Goal: Task Accomplishment & Management: Complete application form

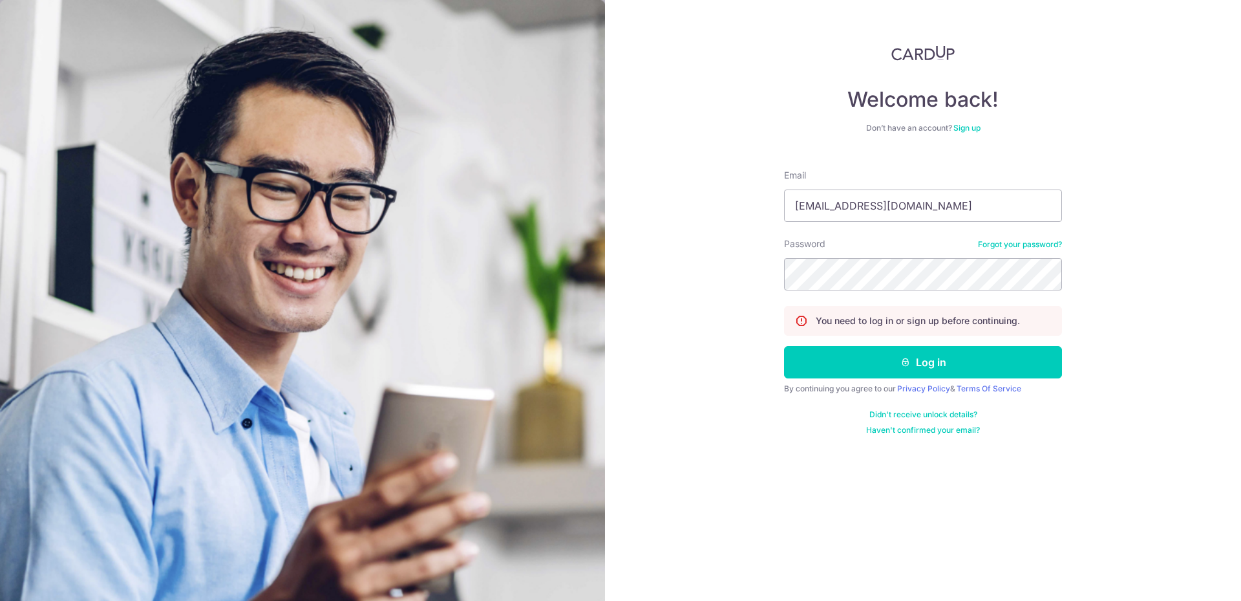
click at [784, 346] on button "Log in" at bounding box center [923, 362] width 278 height 32
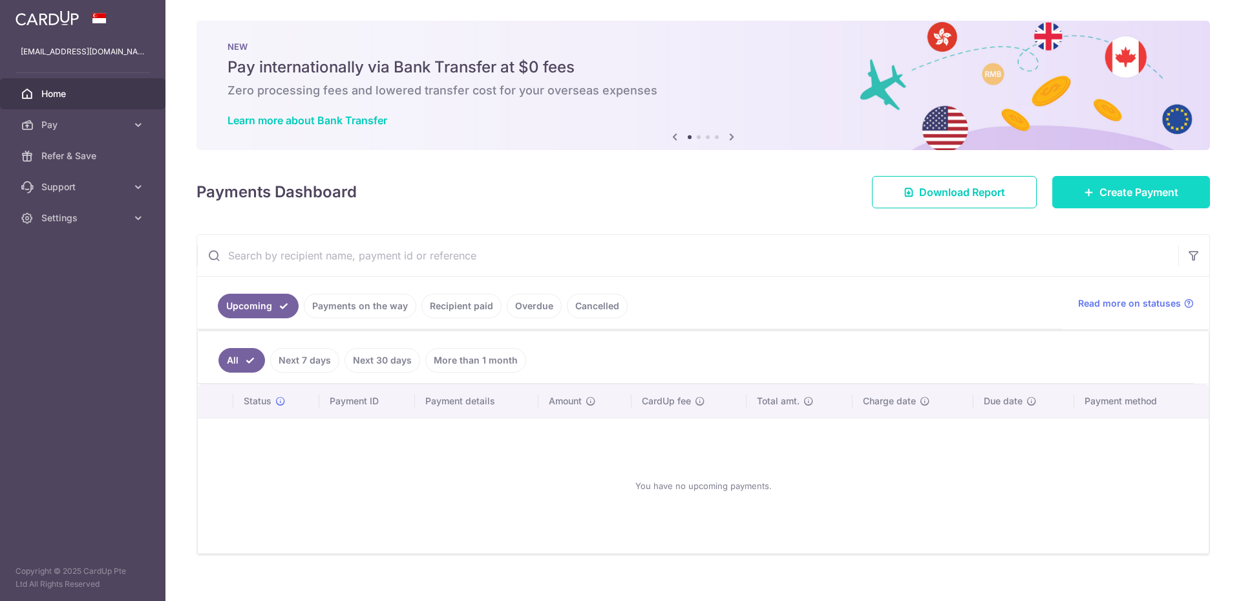
click at [1124, 195] on span "Create Payment" at bounding box center [1139, 192] width 79 height 16
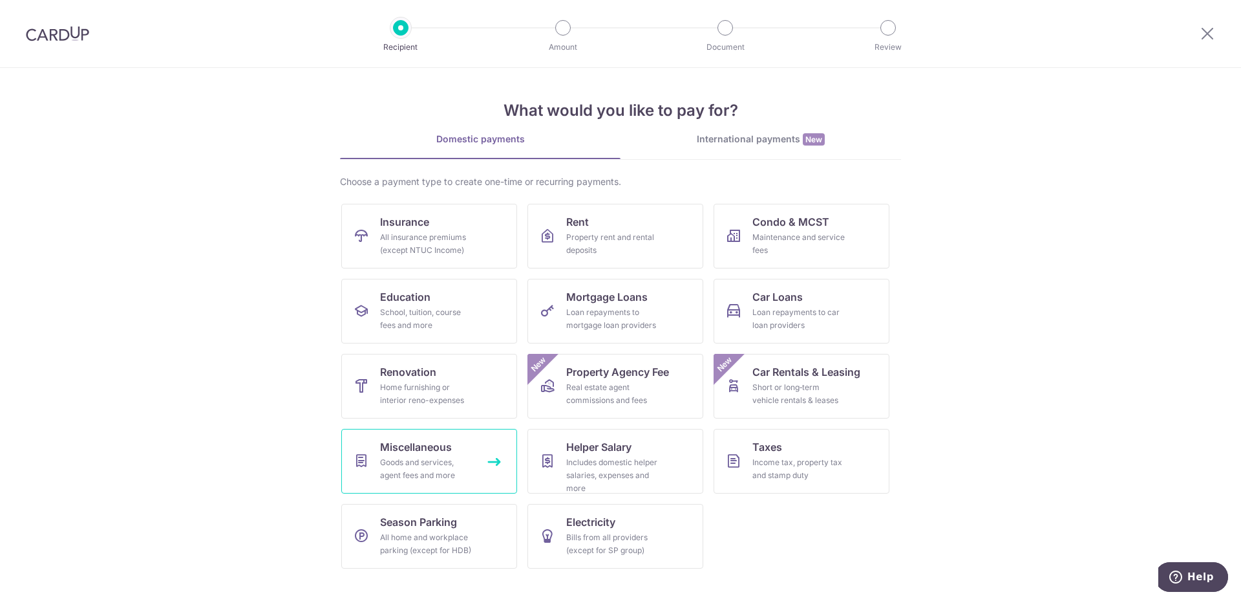
click at [435, 461] on div "Goods and services, agent fees and more" at bounding box center [426, 469] width 93 height 26
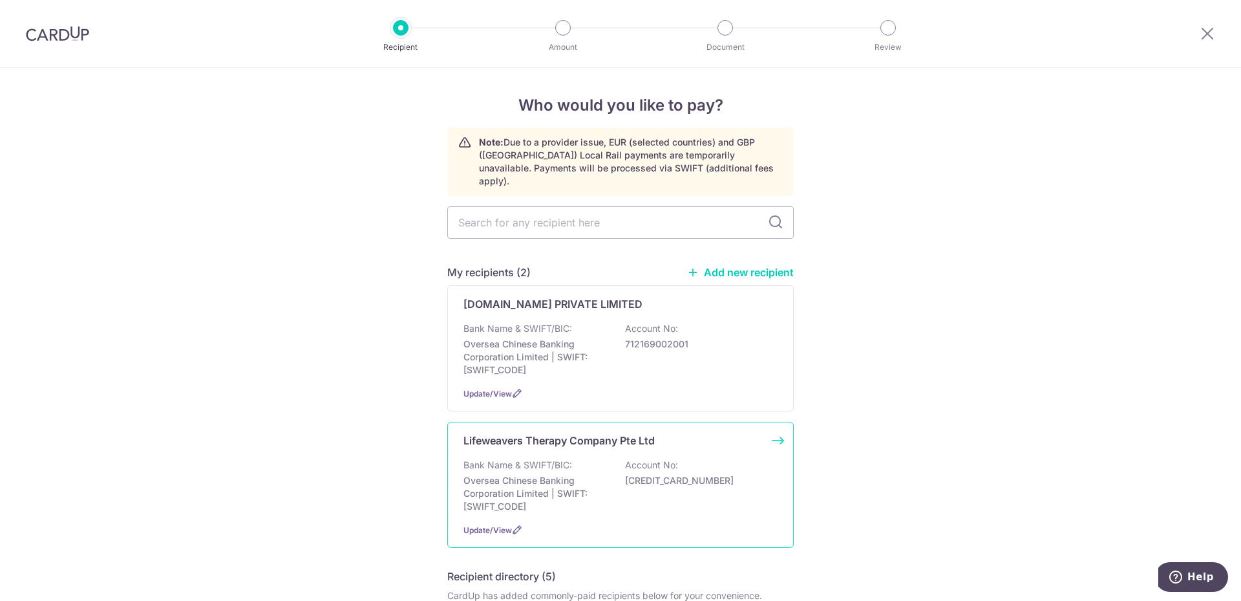
click at [630, 458] on p "Account No:" at bounding box center [651, 464] width 53 height 13
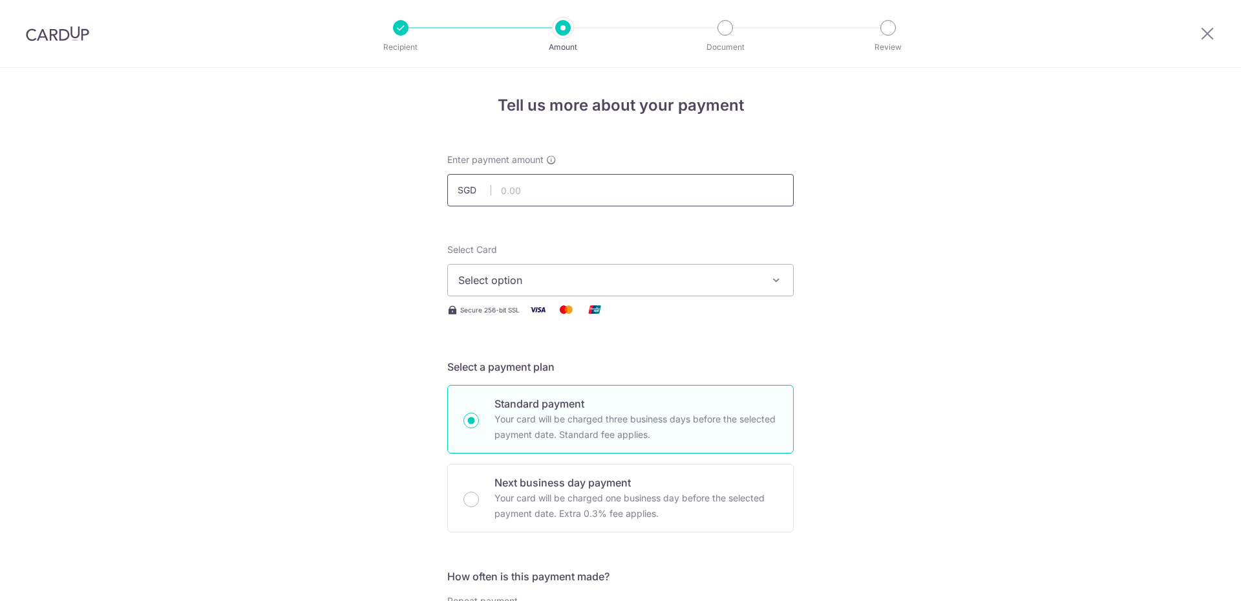
click at [579, 189] on input "text" at bounding box center [620, 190] width 347 height 32
type input "1,985.00"
click at [557, 250] on div "Select Card Select option Add credit card Your Cards **** 9945 **** 8619" at bounding box center [620, 269] width 347 height 53
click at [556, 283] on span "Select option" at bounding box center [608, 280] width 301 height 16
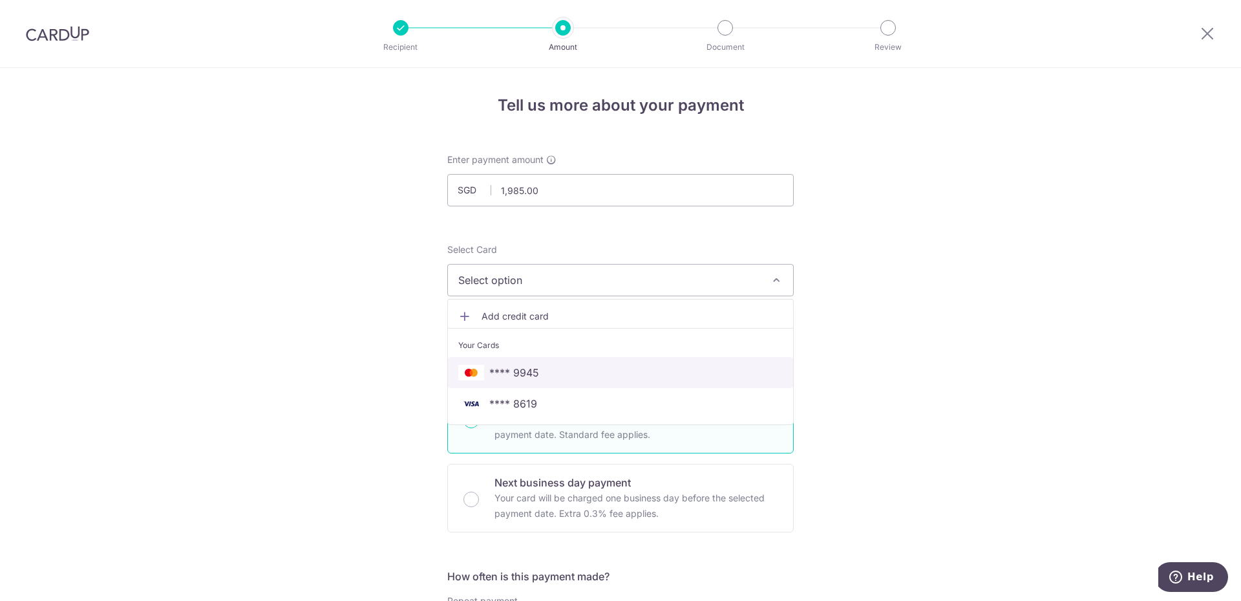
click at [605, 378] on span "**** 9945" at bounding box center [620, 373] width 325 height 16
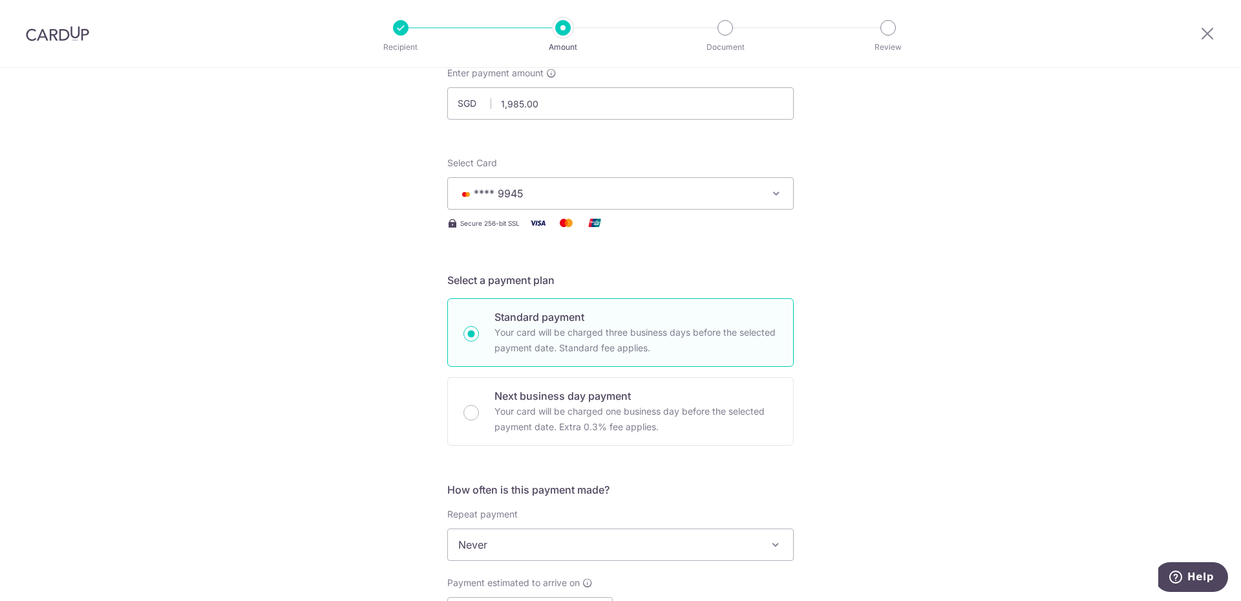
scroll to position [129, 0]
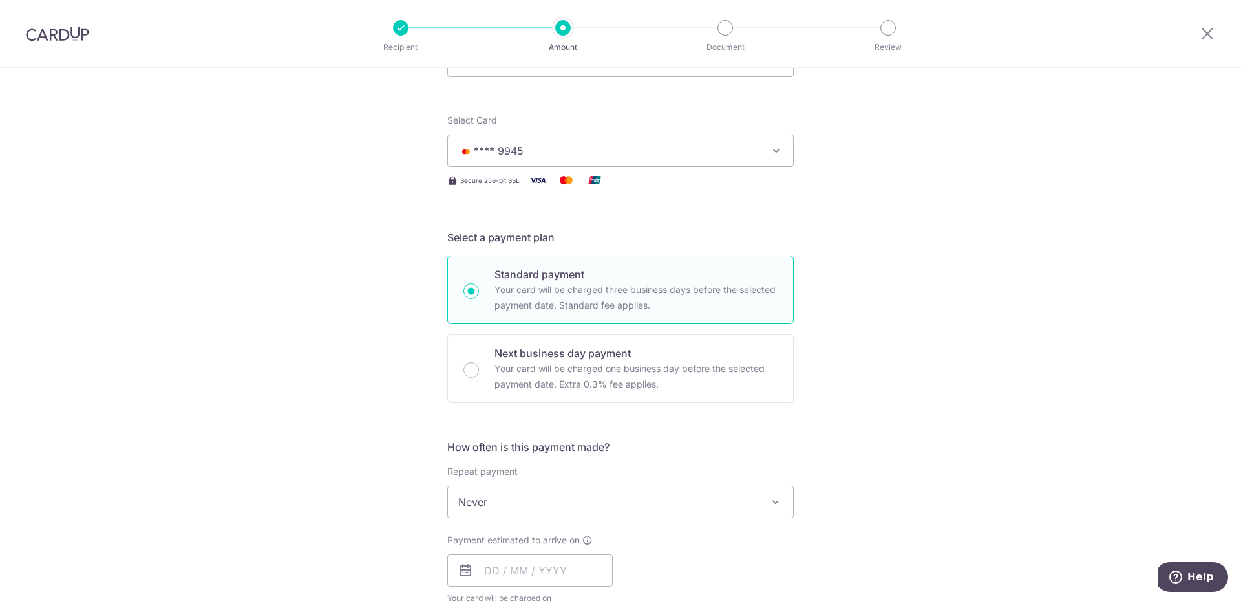
click at [577, 506] on span "Never" at bounding box center [620, 501] width 345 height 31
click at [959, 431] on div "Tell us more about your payment Enter payment amount SGD 1,985.00 1985.00 Selec…" at bounding box center [620, 524] width 1241 height 1170
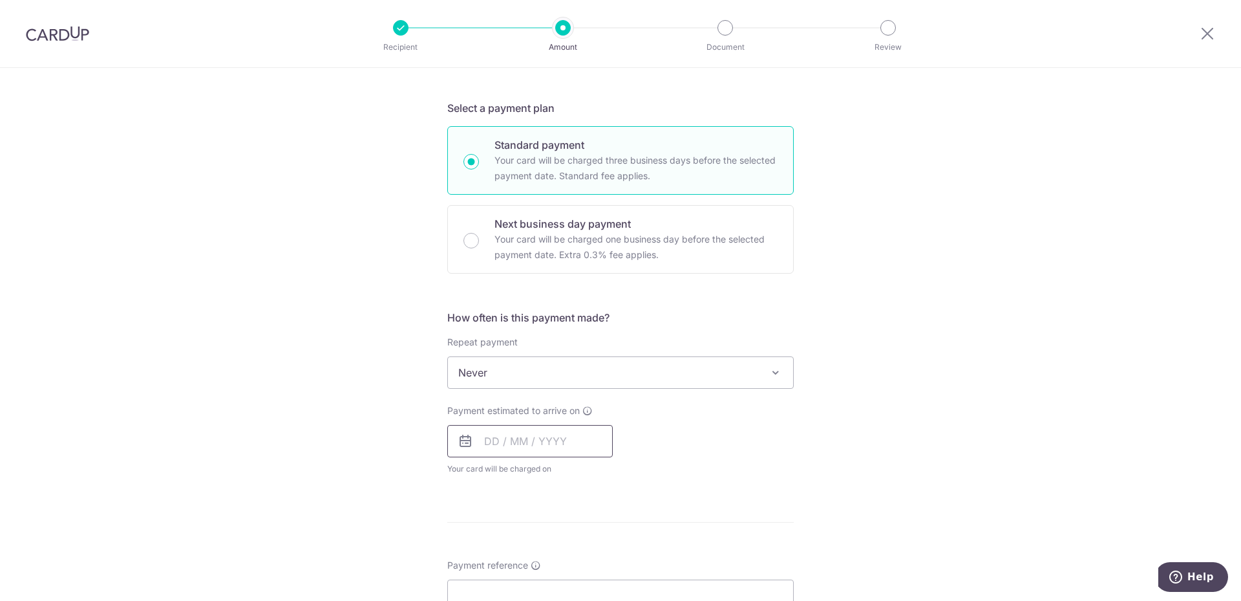
click at [493, 442] on input "text" at bounding box center [530, 441] width 166 height 32
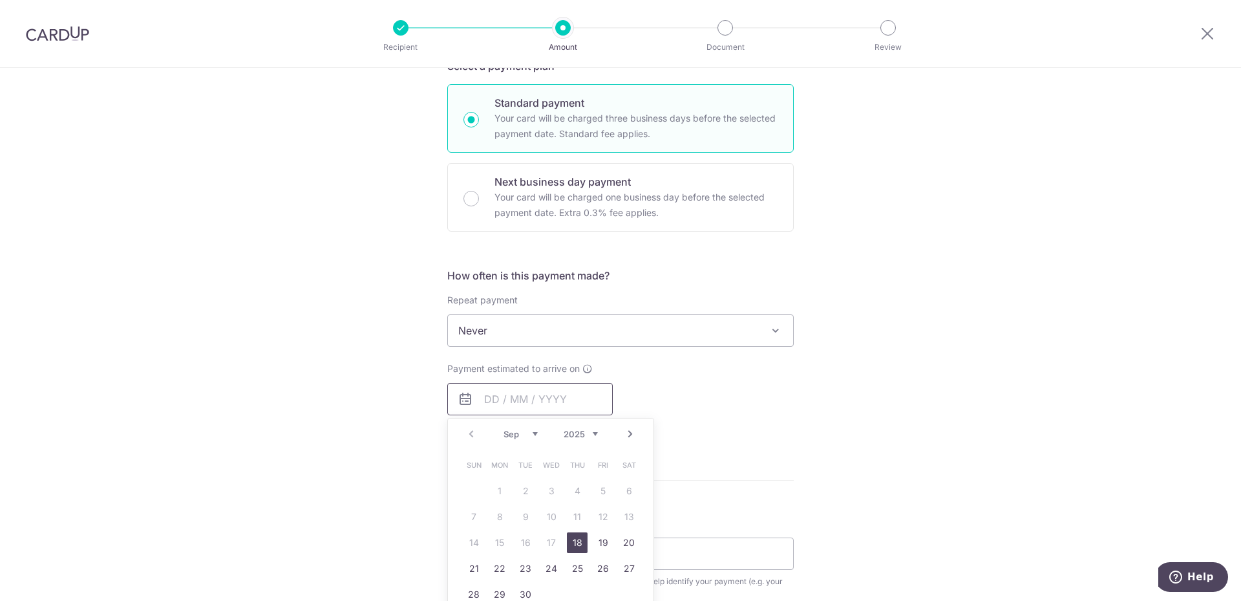
scroll to position [323, 0]
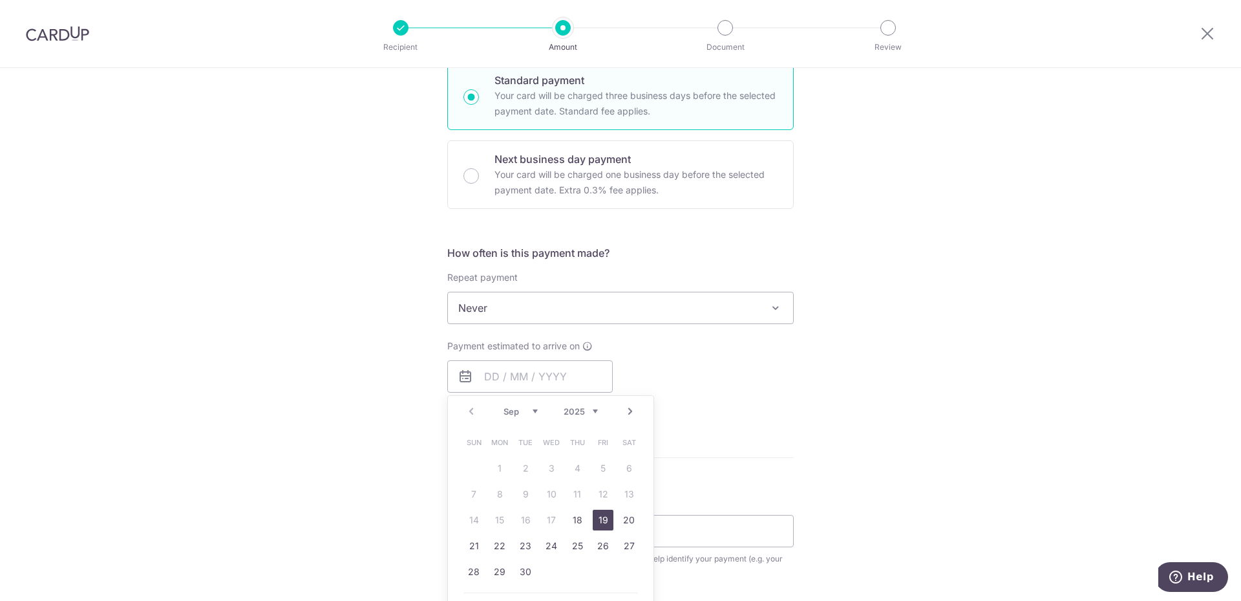
click at [599, 520] on link "19" at bounding box center [603, 519] width 21 height 21
type input "[DATE]"
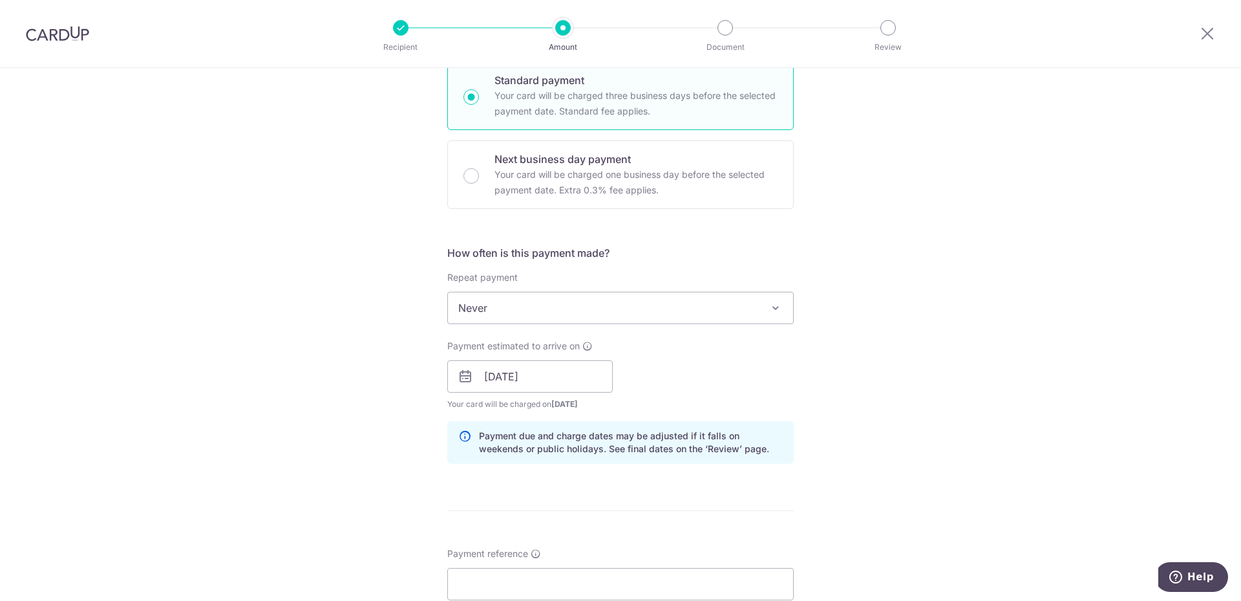
click at [807, 387] on div "Tell us more about your payment Enter payment amount SGD 1,985.00 1985.00 Selec…" at bounding box center [620, 356] width 1241 height 1223
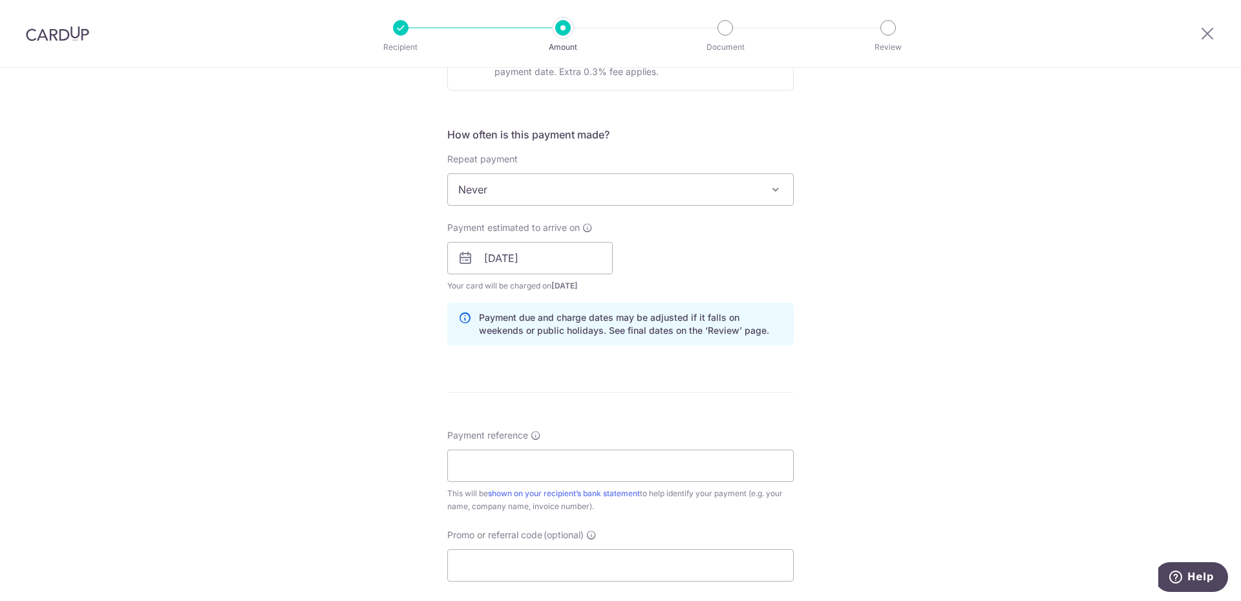
scroll to position [453, 0]
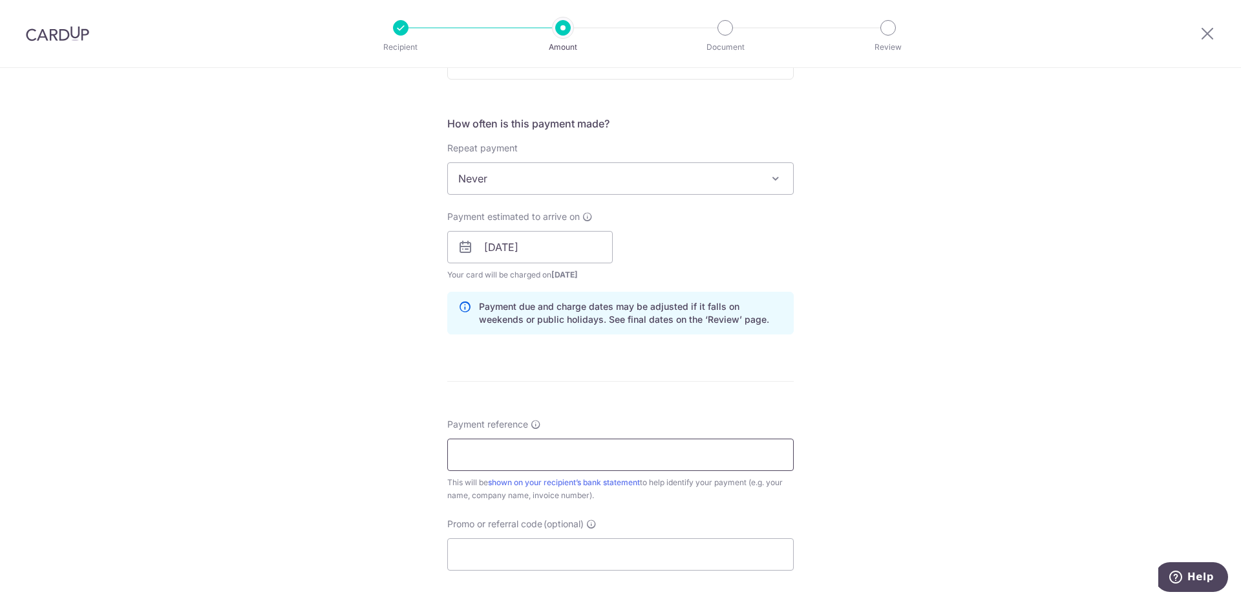
click at [552, 464] on input "Payment reference" at bounding box center [620, 454] width 347 height 32
paste input "250908003"
paste input "250912001"
type input "250908003-250912001"
click at [649, 547] on input "Promo or referral code (optional)" at bounding box center [620, 554] width 347 height 32
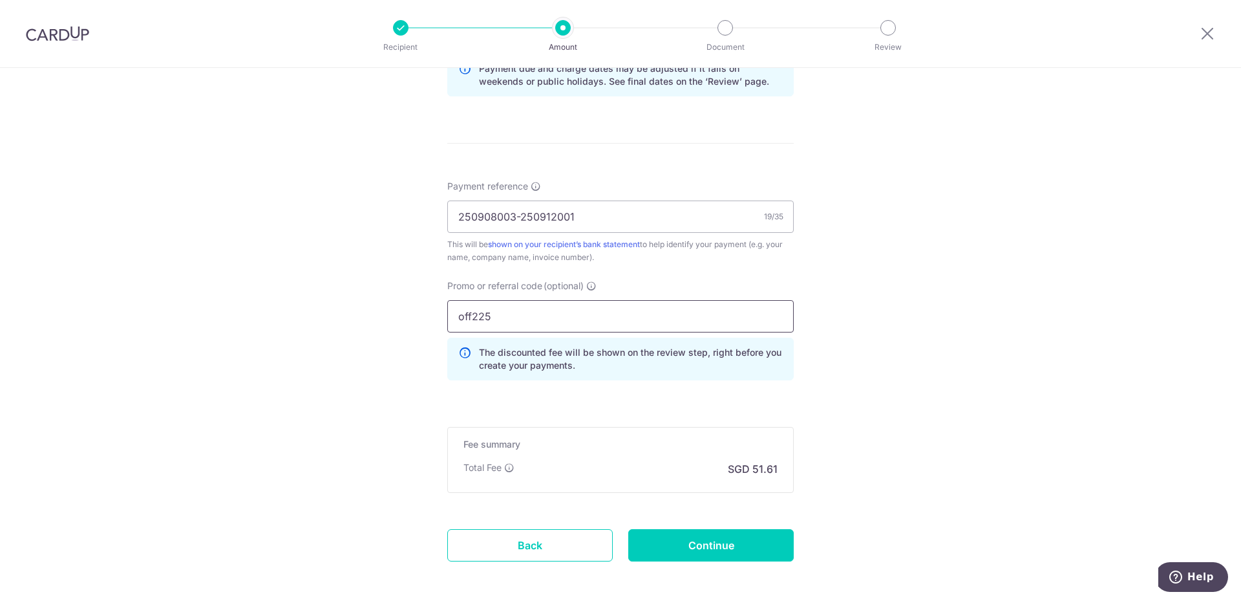
scroll to position [748, 0]
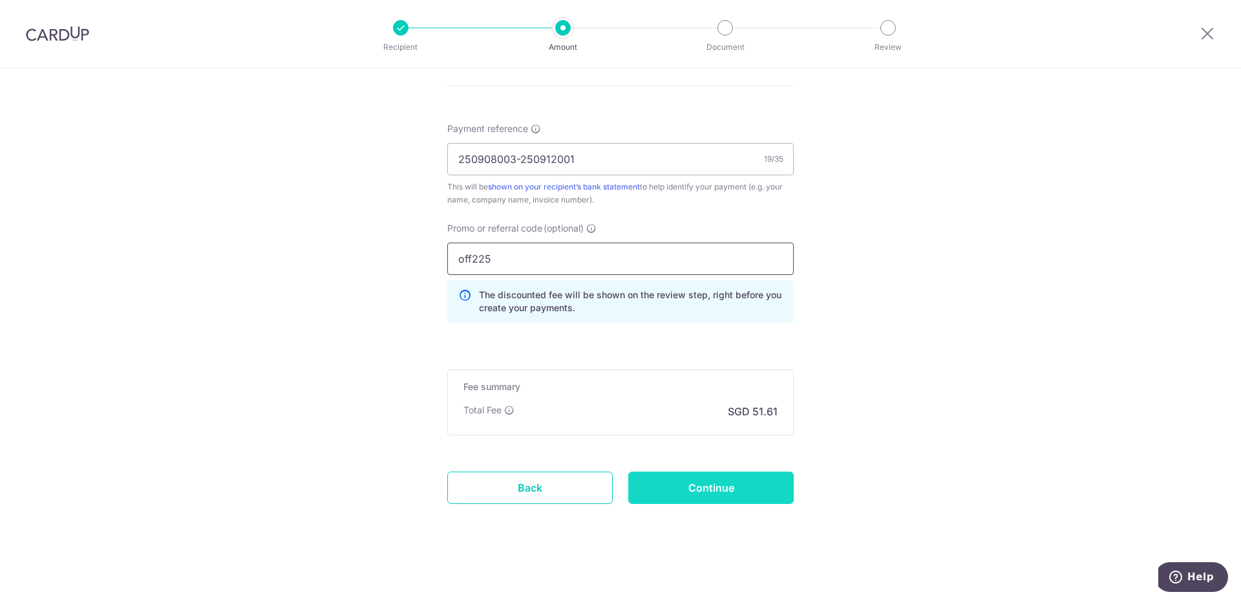
type input "off225"
click at [696, 488] on input "Continue" at bounding box center [711, 487] width 166 height 32
type input "Create Schedule"
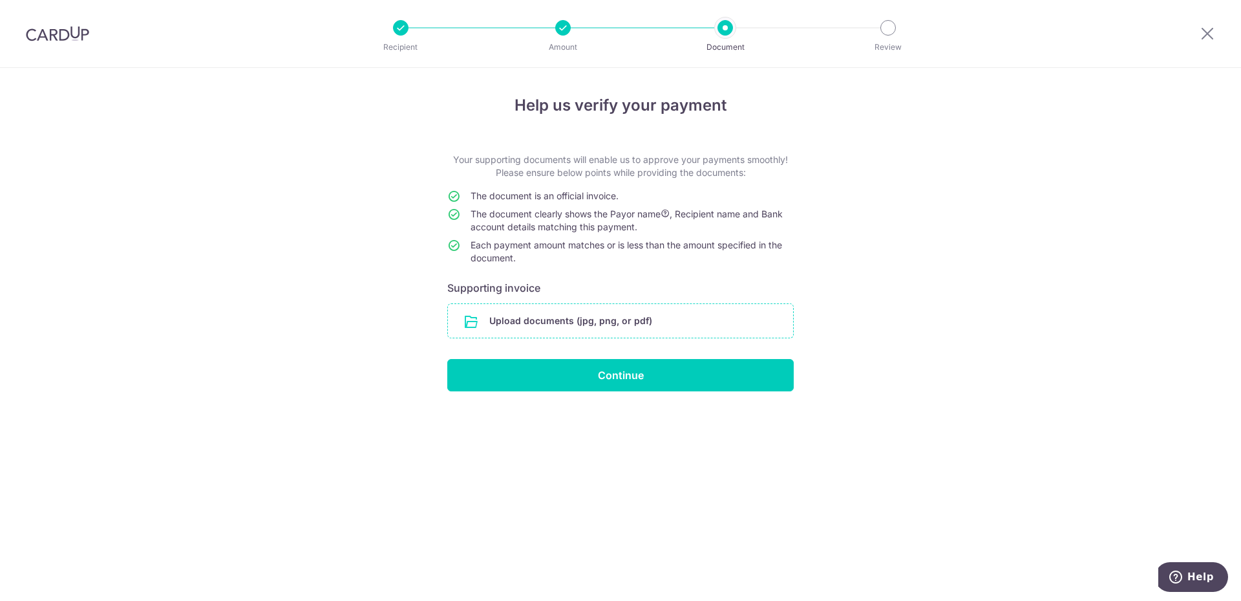
click at [572, 327] on input "file" at bounding box center [620, 321] width 345 height 34
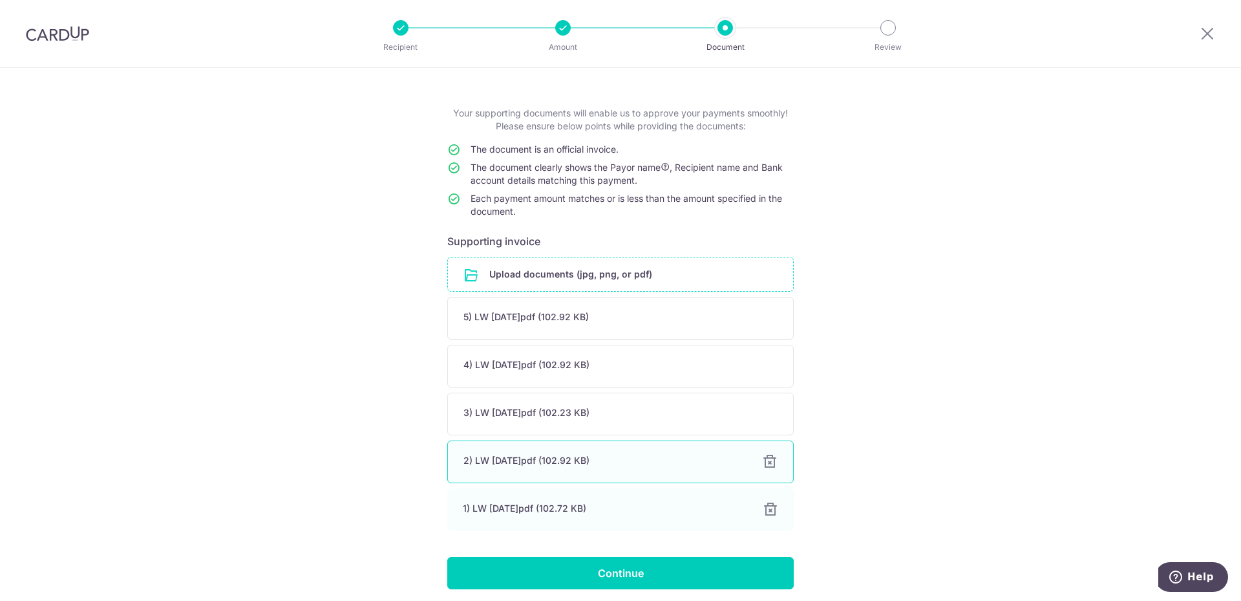
scroll to position [96, 0]
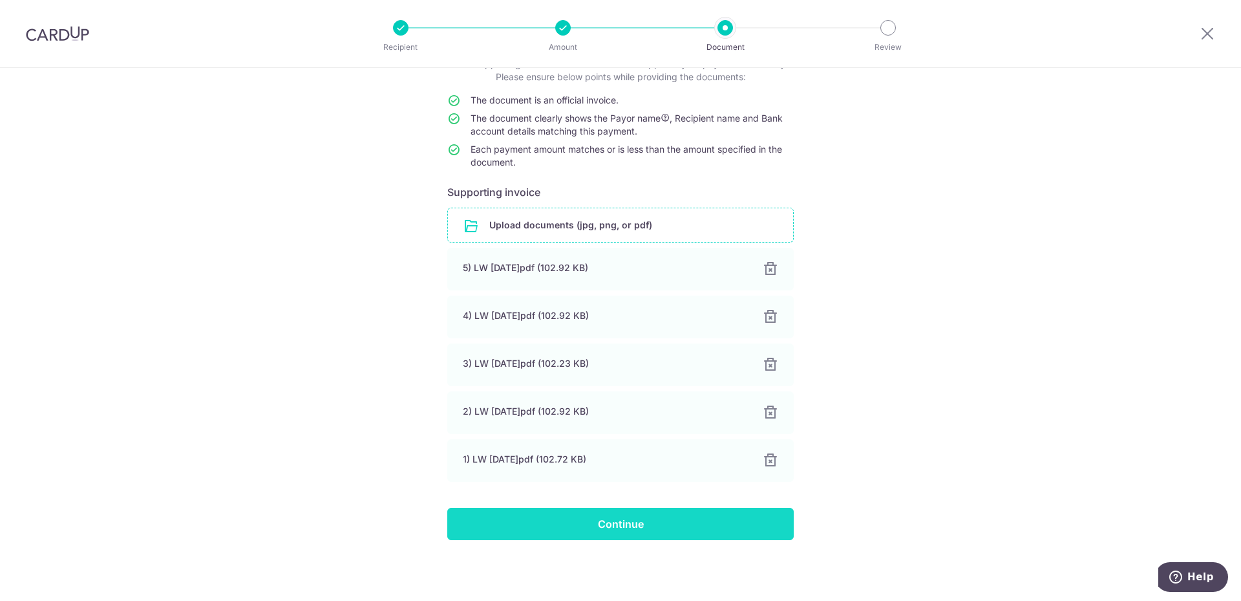
click at [636, 524] on input "Continue" at bounding box center [620, 524] width 347 height 32
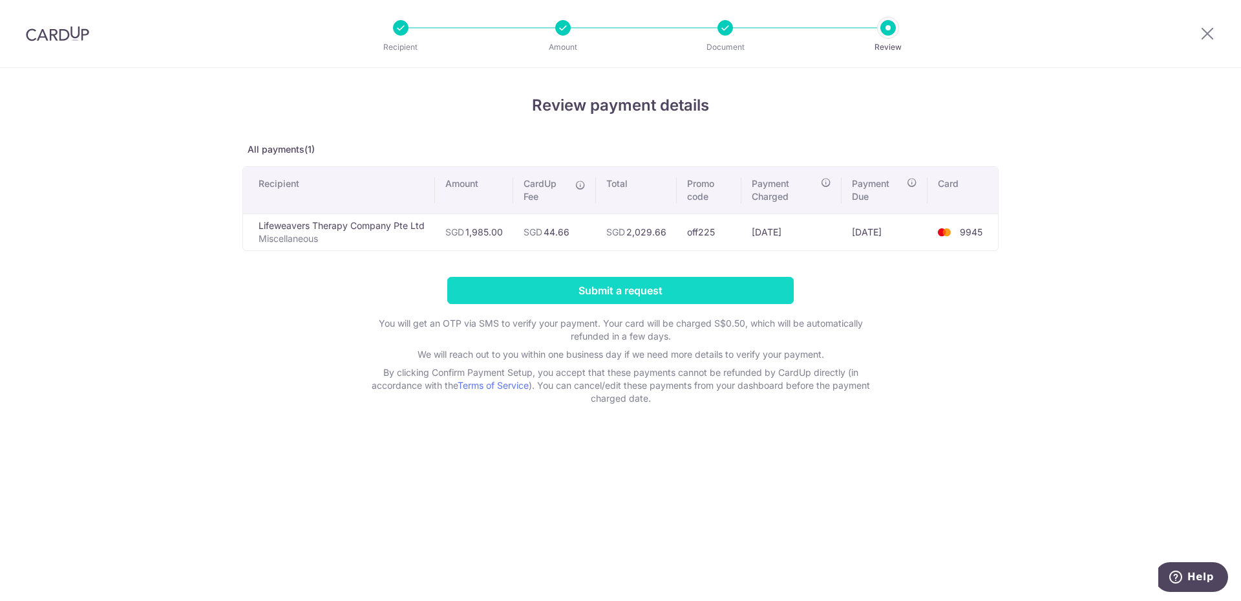
click at [561, 286] on input "Submit a request" at bounding box center [620, 290] width 347 height 27
